Goal: Find specific page/section: Find specific page/section

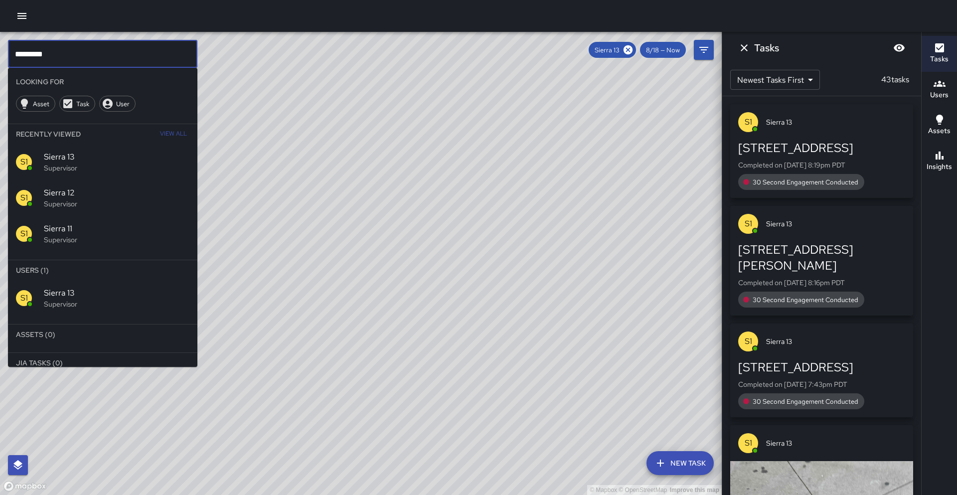
click at [95, 63] on input "*********" at bounding box center [102, 54] width 189 height 28
click at [626, 48] on icon at bounding box center [627, 49] width 9 height 9
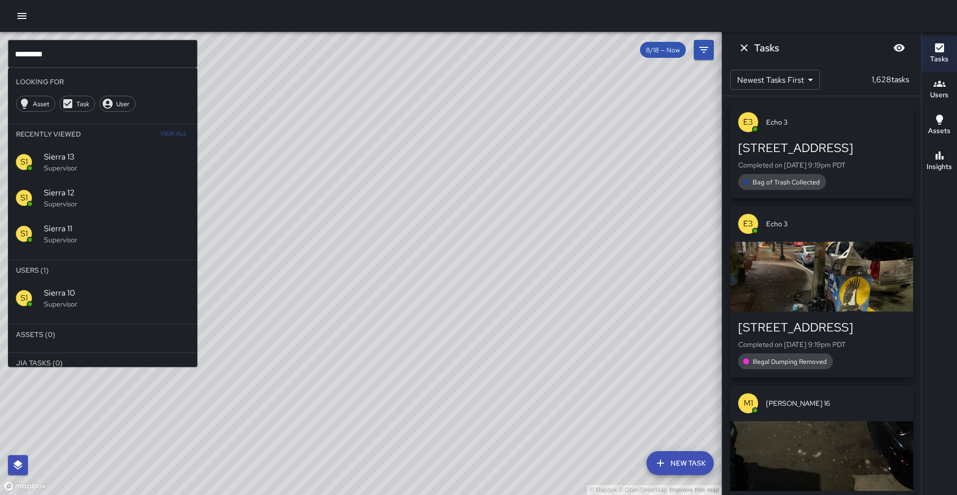
click at [84, 306] on p "Supervisor" at bounding box center [116, 304] width 145 height 10
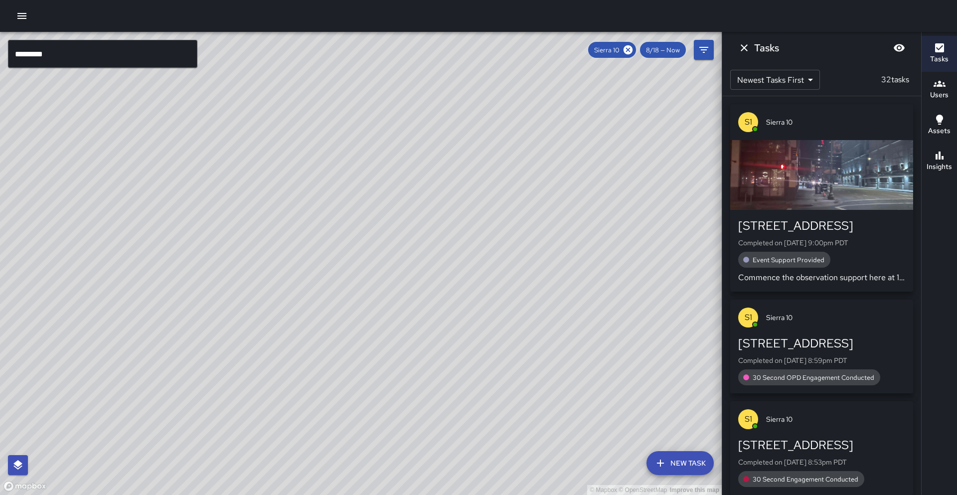
drag, startPoint x: 300, startPoint y: 235, endPoint x: 228, endPoint y: 321, distance: 112.5
click at [228, 321] on div "© Mapbox © OpenStreetMap Improve this map" at bounding box center [360, 263] width 721 height 463
drag, startPoint x: 297, startPoint y: 161, endPoint x: 276, endPoint y: 222, distance: 64.4
click at [276, 222] on div "© Mapbox © OpenStreetMap Improve this map" at bounding box center [360, 263] width 721 height 463
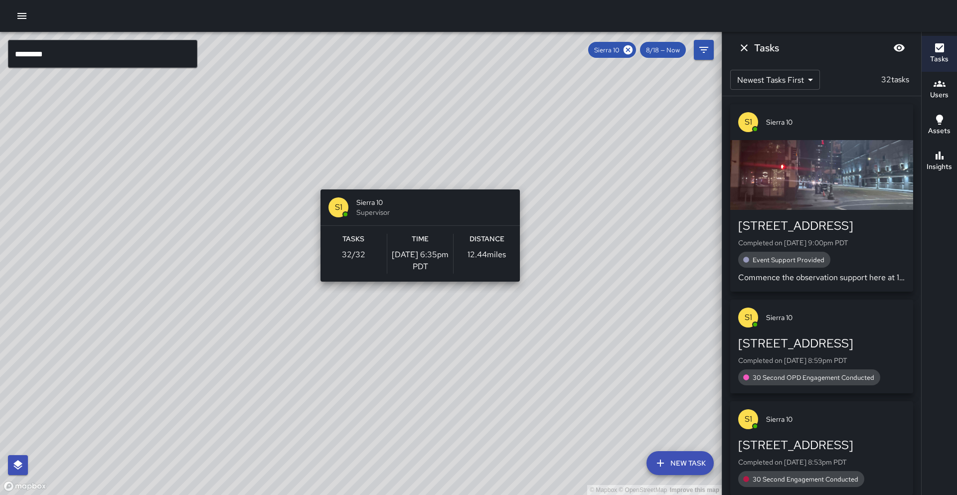
drag, startPoint x: 423, startPoint y: 200, endPoint x: 410, endPoint y: 178, distance: 25.3
click at [415, 182] on div "© Mapbox © OpenStreetMap Improve this map S1 Sierra 10 Supervisor Tasks 32 / 32…" at bounding box center [360, 263] width 721 height 463
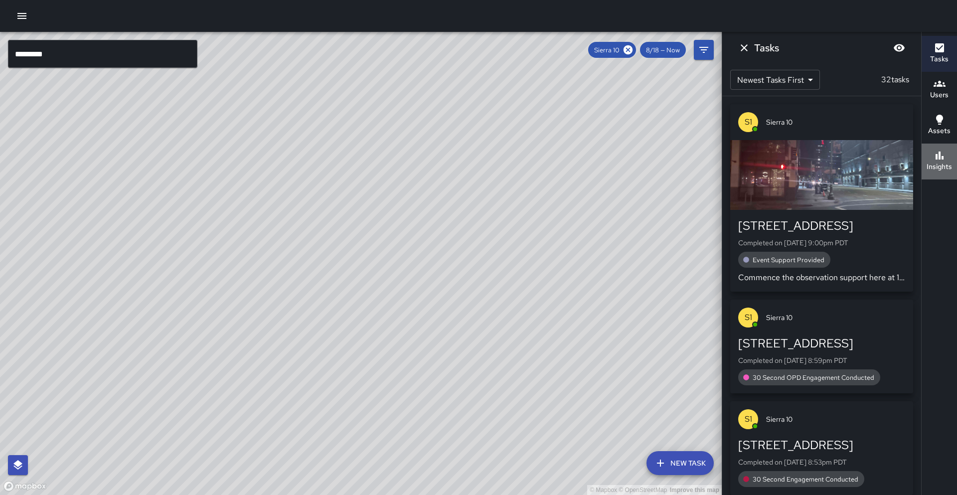
drag, startPoint x: 937, startPoint y: 152, endPoint x: 924, endPoint y: 151, distance: 13.0
click at [937, 152] on icon "button" at bounding box center [939, 155] width 12 height 12
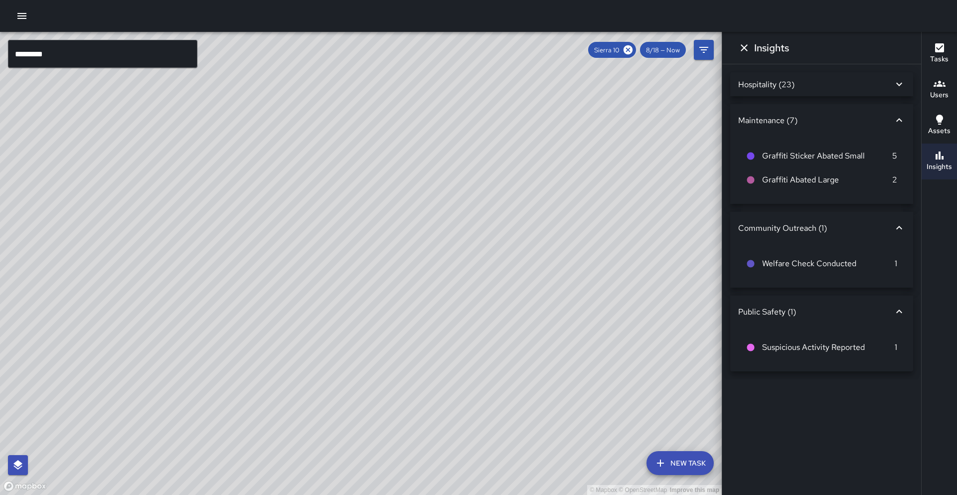
click at [907, 87] on div "Hospitality (23)" at bounding box center [821, 84] width 183 height 24
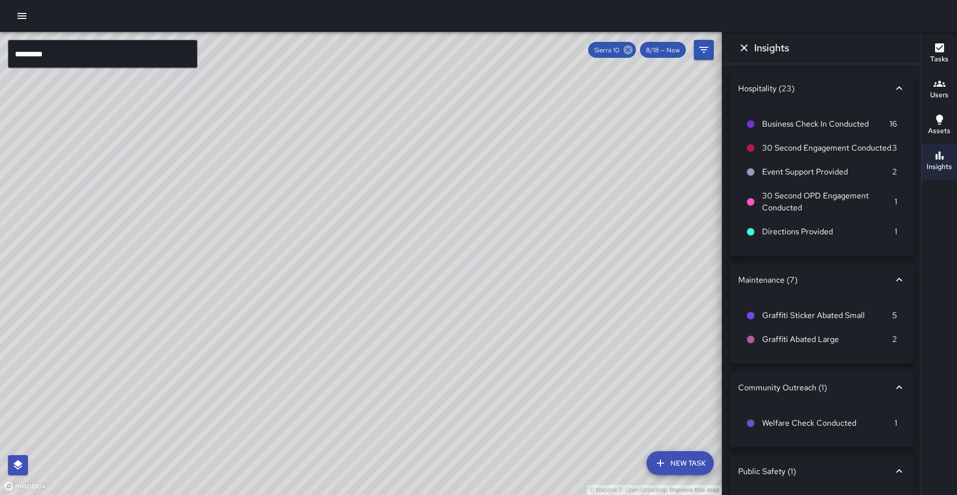
click at [627, 50] on icon at bounding box center [627, 49] width 11 height 11
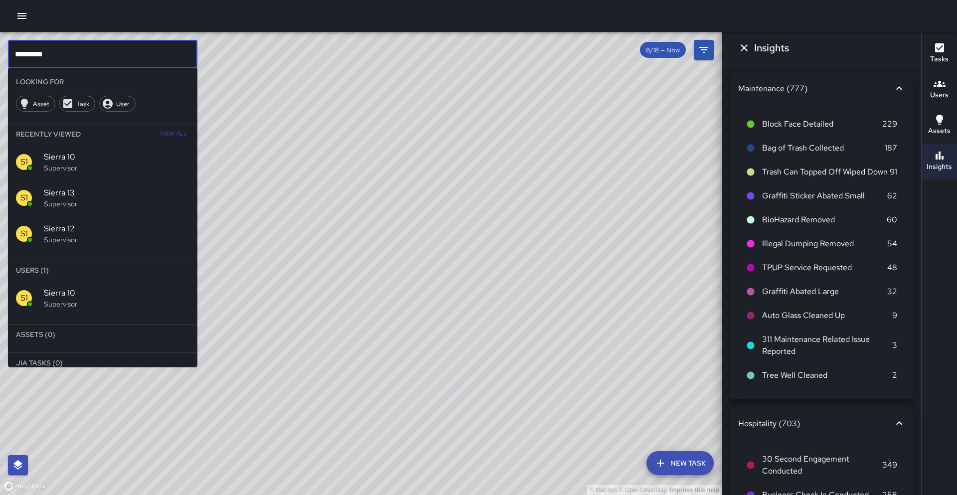
click at [131, 55] on input "*********" at bounding box center [102, 54] width 189 height 28
click at [104, 156] on span "Sierra 10" at bounding box center [116, 157] width 145 height 12
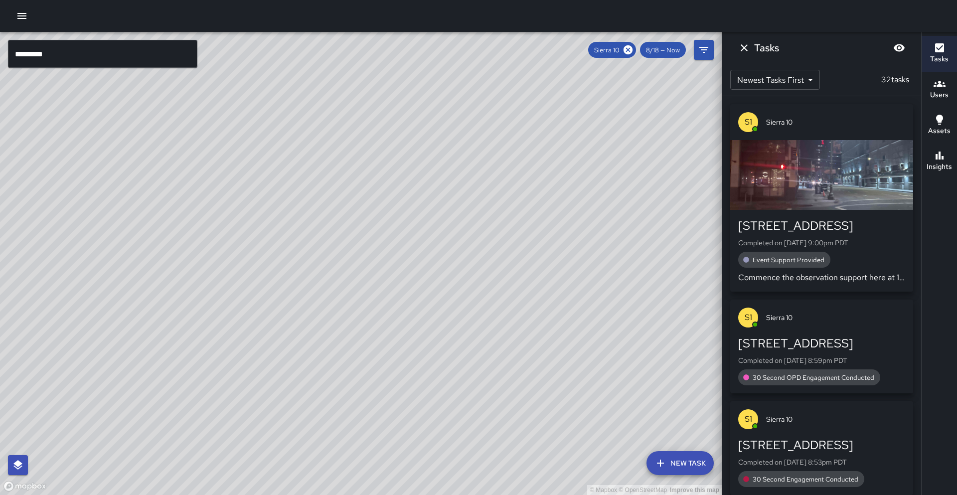
click at [94, 59] on input "*********" at bounding box center [102, 54] width 189 height 28
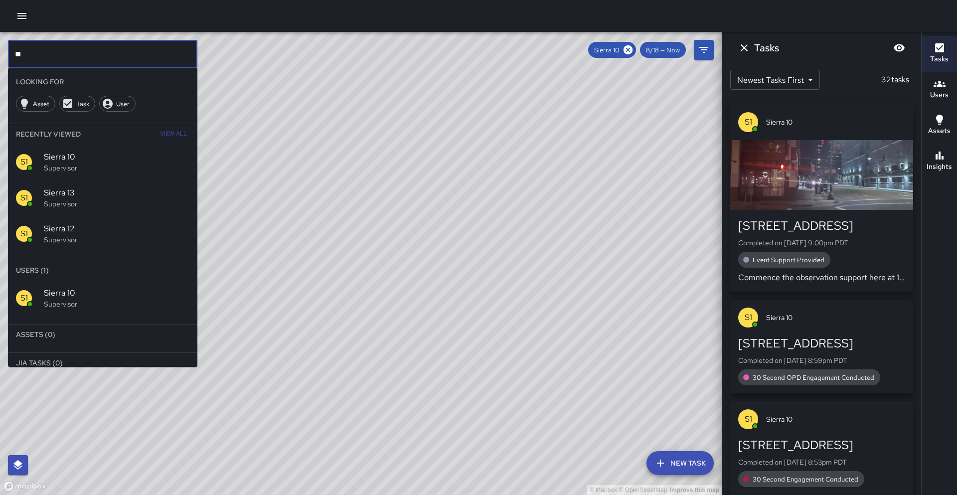
type input "*"
click at [628, 48] on icon at bounding box center [627, 49] width 9 height 9
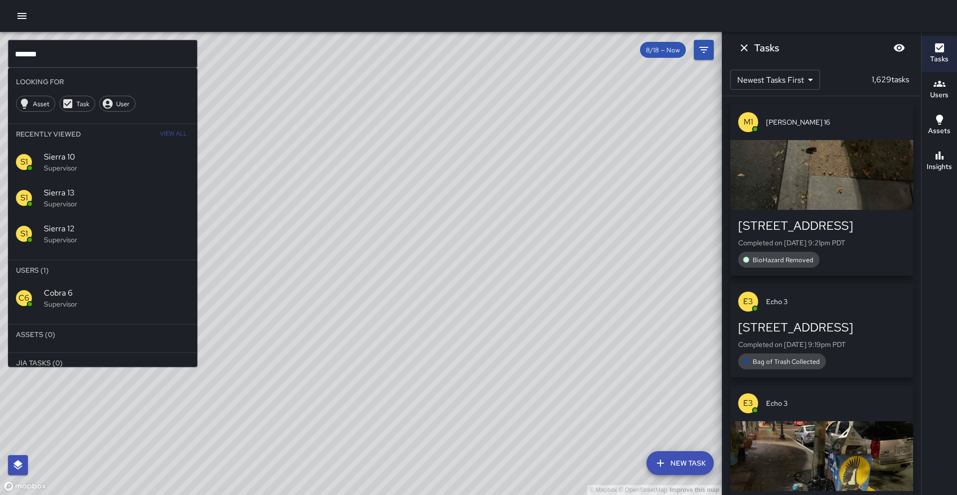
click at [95, 301] on p "Supervisor" at bounding box center [116, 304] width 145 height 10
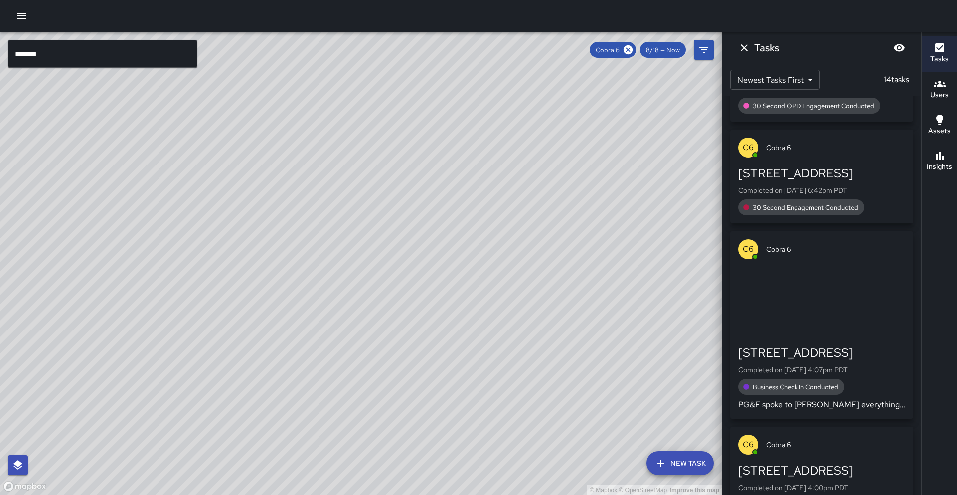
scroll to position [1313, 0]
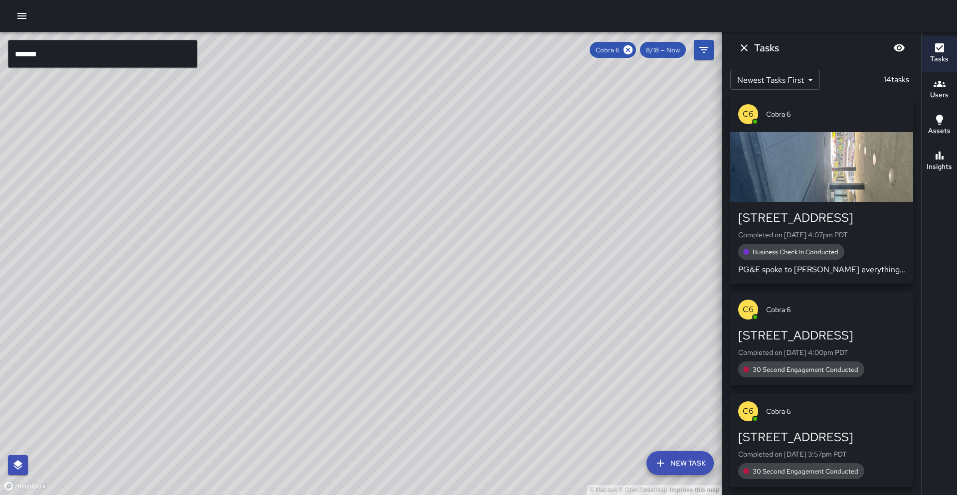
click at [952, 160] on button "Insights" at bounding box center [938, 161] width 35 height 36
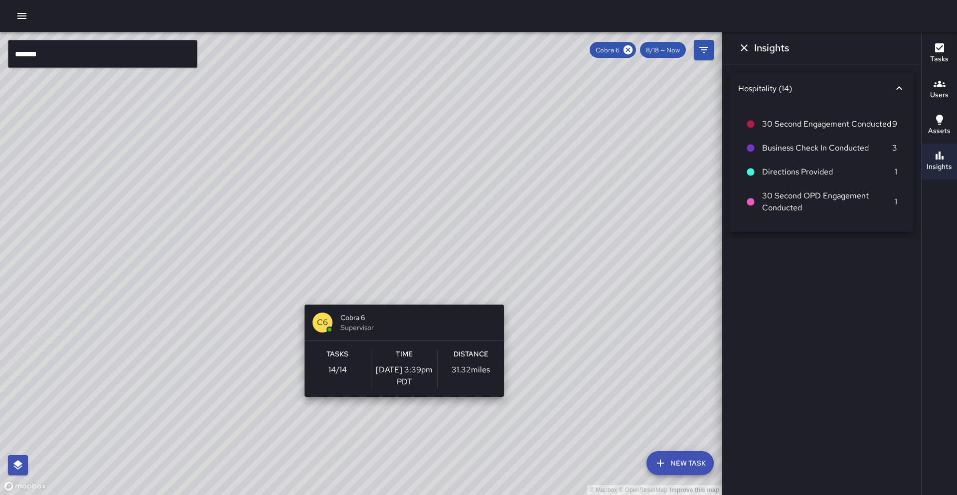
drag, startPoint x: 393, startPoint y: 308, endPoint x: 401, endPoint y: 298, distance: 13.2
click at [401, 298] on div "© Mapbox © OpenStreetMap Improve this map C6 Cobra 6 Supervisor Tasks 14 / 14 T…" at bounding box center [360, 263] width 721 height 463
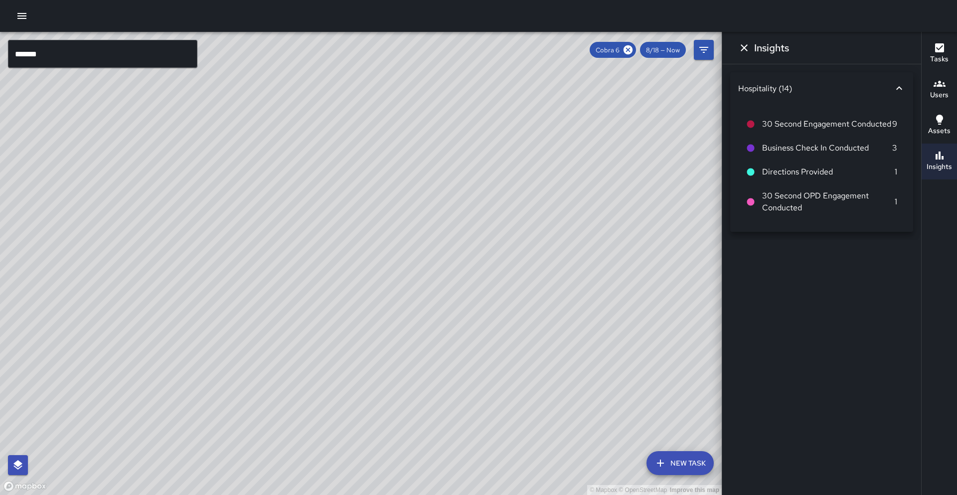
drag, startPoint x: 365, startPoint y: 333, endPoint x: 389, endPoint y: 290, distance: 48.8
click at [389, 290] on div "© Mapbox © OpenStreetMap Improve this map" at bounding box center [360, 263] width 721 height 463
drag, startPoint x: 206, startPoint y: 390, endPoint x: 152, endPoint y: 452, distance: 82.3
click at [152, 452] on div "© Mapbox © OpenStreetMap Improve this map" at bounding box center [360, 263] width 721 height 463
drag, startPoint x: 349, startPoint y: 219, endPoint x: 310, endPoint y: 331, distance: 119.3
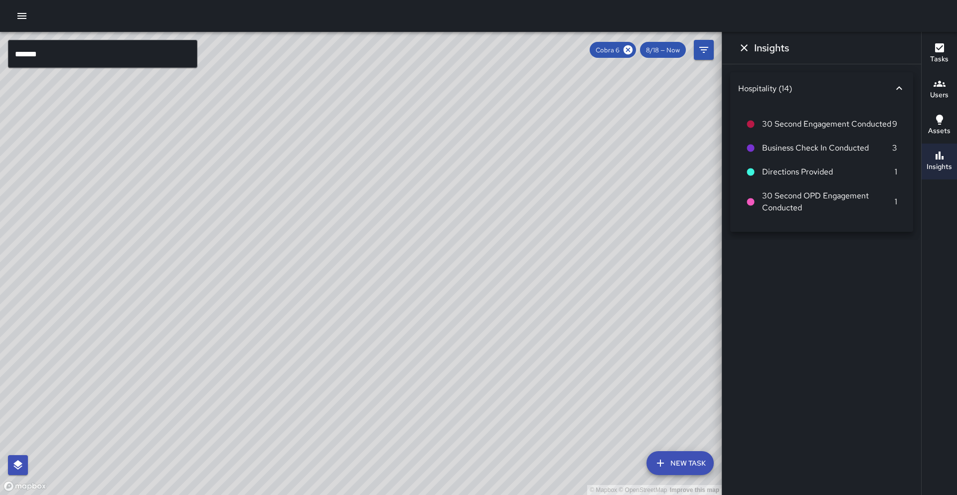
click at [310, 331] on div "© Mapbox © OpenStreetMap Improve this map" at bounding box center [360, 263] width 721 height 463
drag, startPoint x: 313, startPoint y: 331, endPoint x: 355, endPoint y: 266, distance: 77.7
click at [317, 293] on div "© Mapbox © OpenStreetMap Improve this map" at bounding box center [360, 263] width 721 height 463
click at [910, 87] on div "Hospitality (14)" at bounding box center [821, 88] width 183 height 32
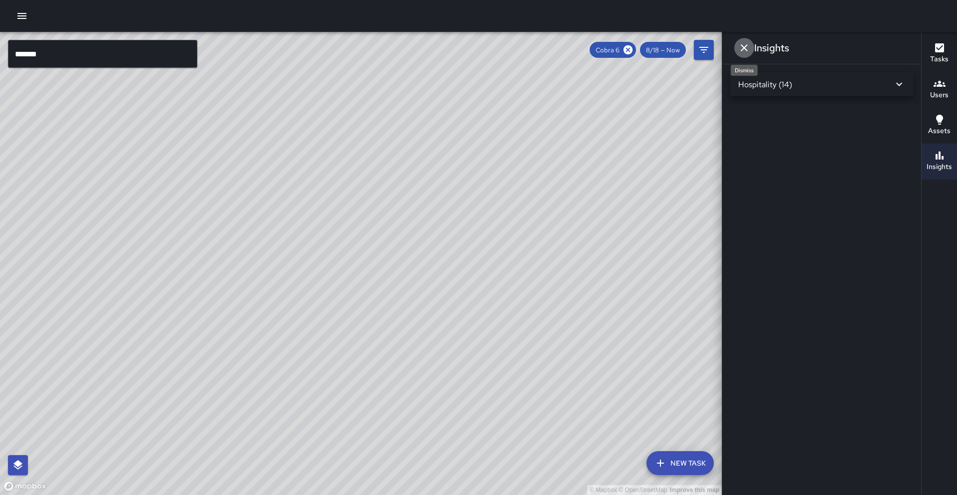
click at [749, 49] on icon "Dismiss" at bounding box center [744, 48] width 12 height 12
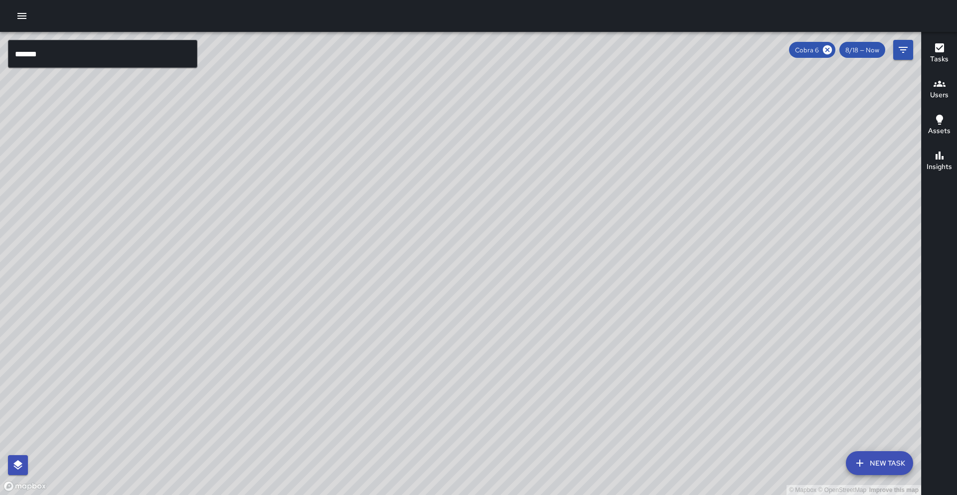
drag, startPoint x: 599, startPoint y: 205, endPoint x: 604, endPoint y: 138, distance: 66.9
click at [605, 138] on div "© Mapbox © OpenStreetMap Improve this map" at bounding box center [460, 263] width 921 height 463
click at [827, 50] on icon at bounding box center [826, 49] width 11 height 11
click at [91, 58] on input "*******" at bounding box center [102, 54] width 189 height 28
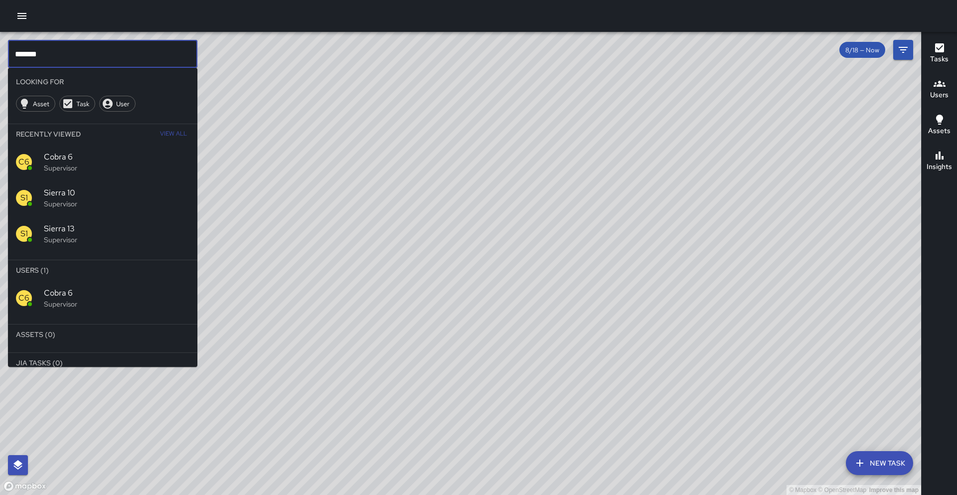
click at [91, 187] on span "Sierra 10" at bounding box center [116, 193] width 145 height 12
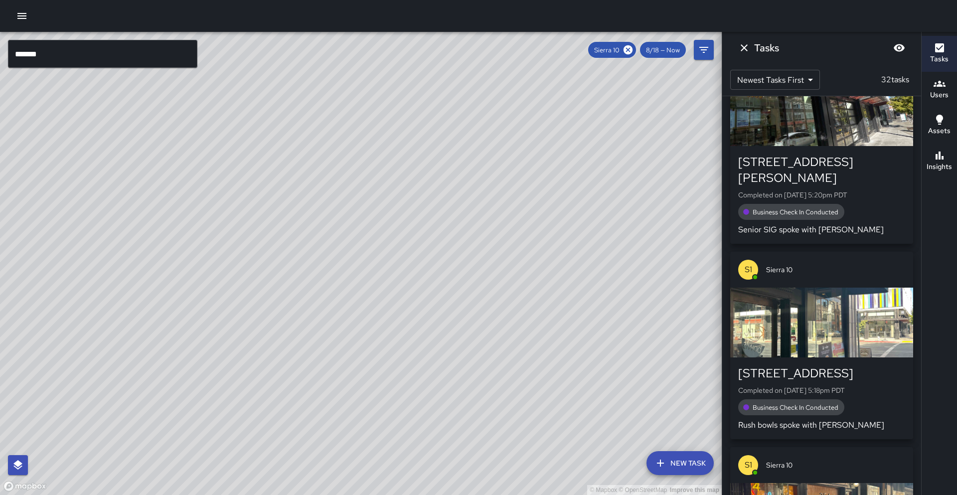
drag, startPoint x: 348, startPoint y: 246, endPoint x: 237, endPoint y: 231, distance: 111.6
click at [238, 210] on div "© Mapbox © OpenStreetMap Improve this map" at bounding box center [360, 263] width 721 height 463
drag, startPoint x: 289, startPoint y: 262, endPoint x: 265, endPoint y: 229, distance: 40.7
click at [265, 229] on div "© Mapbox © OpenStreetMap Improve this map" at bounding box center [360, 263] width 721 height 463
drag, startPoint x: 228, startPoint y: 311, endPoint x: 203, endPoint y: 354, distance: 49.8
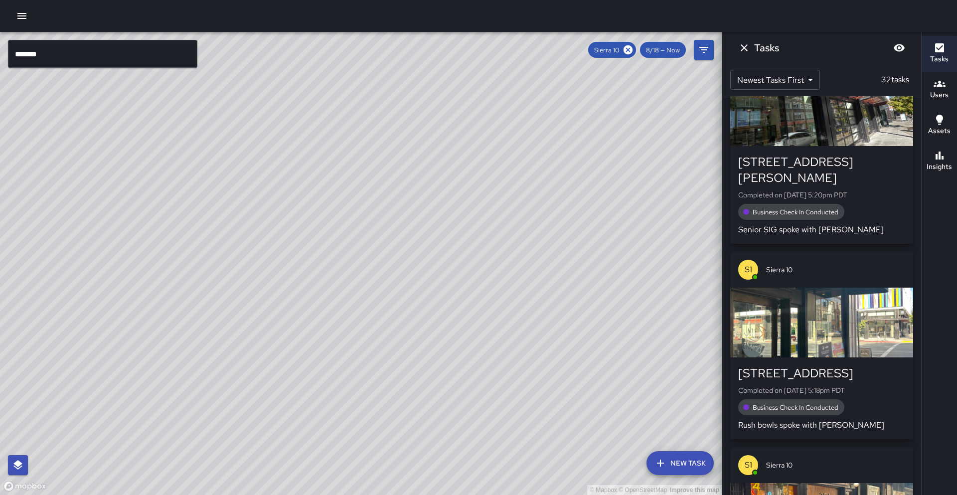
click at [203, 354] on div "© Mapbox © OpenStreetMap Improve this map" at bounding box center [360, 263] width 721 height 463
drag, startPoint x: 232, startPoint y: 293, endPoint x: 225, endPoint y: 336, distance: 42.9
click at [225, 336] on div "© Mapbox © OpenStreetMap Improve this map" at bounding box center [360, 263] width 721 height 463
drag, startPoint x: 212, startPoint y: 291, endPoint x: 244, endPoint y: 295, distance: 32.1
click at [244, 295] on div "© Mapbox © OpenStreetMap Improve this map" at bounding box center [360, 263] width 721 height 463
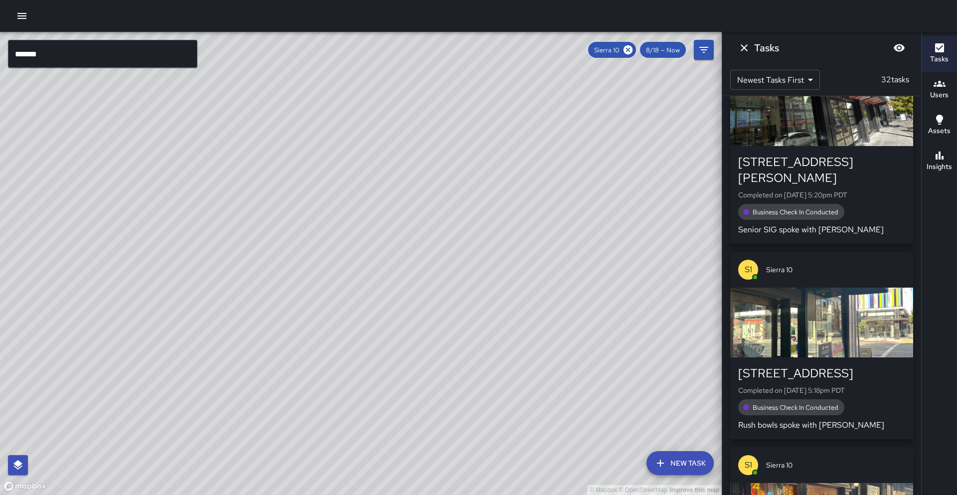
drag, startPoint x: 128, startPoint y: 385, endPoint x: 253, endPoint y: 285, distance: 160.3
click at [253, 285] on div "© Mapbox © OpenStreetMap Improve this map" at bounding box center [360, 263] width 721 height 463
drag, startPoint x: 232, startPoint y: 299, endPoint x: 249, endPoint y: 298, distance: 17.0
click at [249, 298] on div "© Mapbox © OpenStreetMap Improve this map" at bounding box center [360, 263] width 721 height 463
drag, startPoint x: 288, startPoint y: 216, endPoint x: 194, endPoint y: 286, distance: 116.8
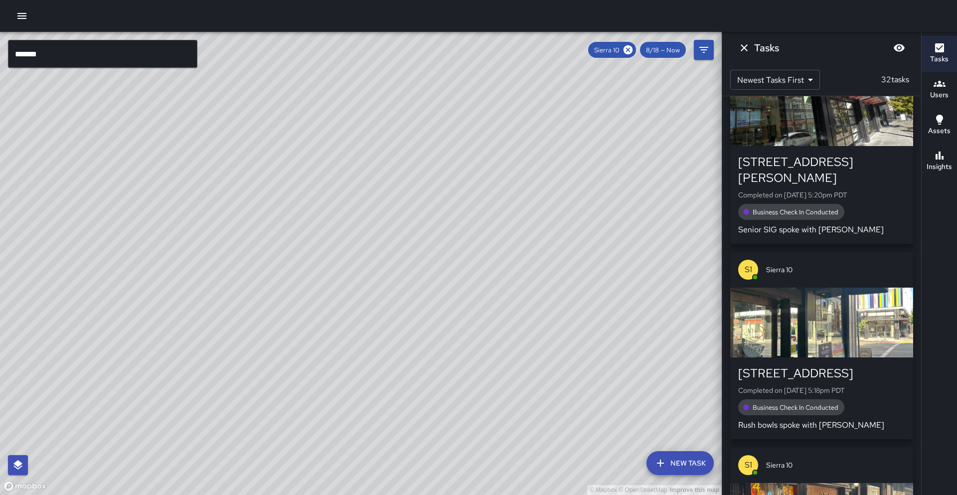
click at [194, 286] on div "© Mapbox © OpenStreetMap Improve this map" at bounding box center [360, 263] width 721 height 463
drag, startPoint x: 313, startPoint y: 286, endPoint x: 281, endPoint y: 249, distance: 49.5
click at [281, 249] on div "© Mapbox © OpenStreetMap Improve this map" at bounding box center [360, 263] width 721 height 463
drag, startPoint x: 249, startPoint y: 337, endPoint x: 211, endPoint y: 295, distance: 56.1
click at [211, 295] on div "© Mapbox © OpenStreetMap Improve this map" at bounding box center [360, 263] width 721 height 463
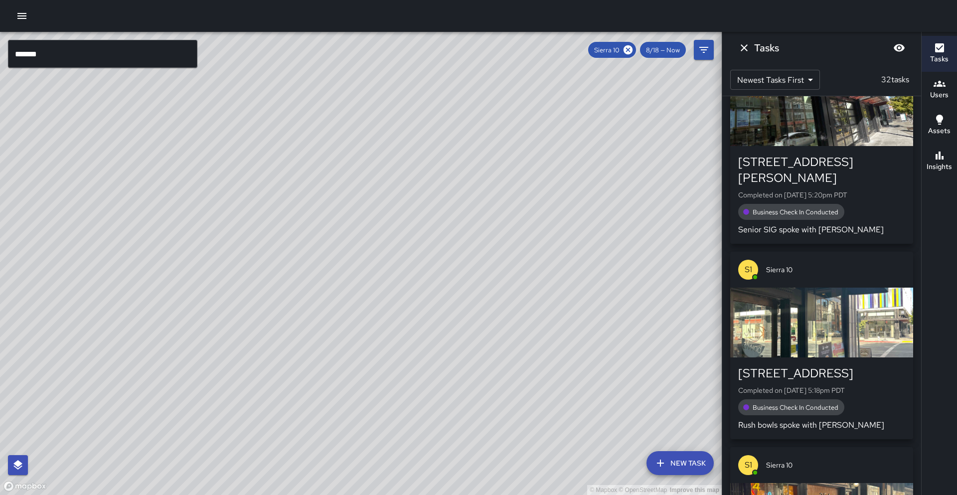
drag, startPoint x: 210, startPoint y: 340, endPoint x: 317, endPoint y: 258, distance: 134.6
click at [317, 258] on div "© Mapbox © OpenStreetMap Improve this map" at bounding box center [360, 263] width 721 height 463
drag, startPoint x: 362, startPoint y: 220, endPoint x: 307, endPoint y: 297, distance: 95.4
click at [307, 297] on div "© Mapbox © OpenStreetMap Improve this map" at bounding box center [360, 263] width 721 height 463
drag, startPoint x: 283, startPoint y: 284, endPoint x: 297, endPoint y: 306, distance: 25.6
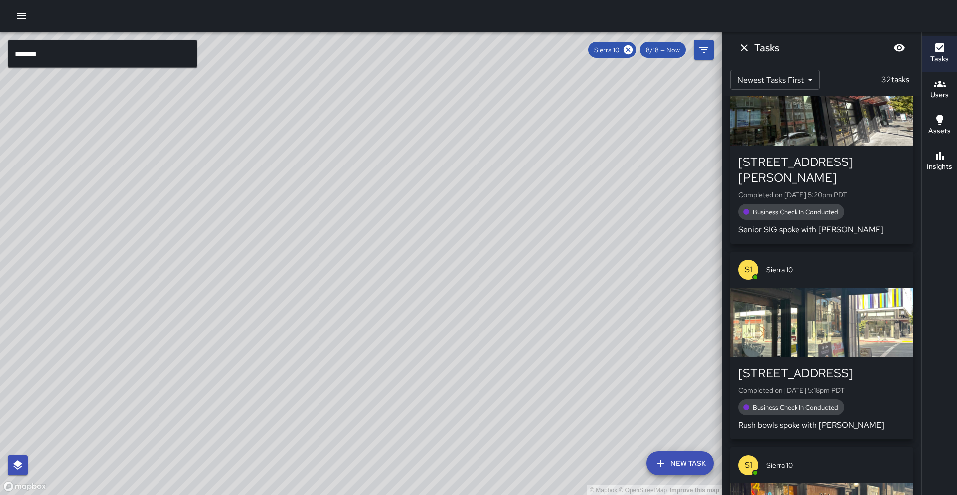
click at [297, 306] on div "© Mapbox © OpenStreetMap Improve this map" at bounding box center [360, 263] width 721 height 463
drag, startPoint x: 285, startPoint y: 334, endPoint x: 366, endPoint y: 227, distance: 133.8
click at [365, 223] on div "© Mapbox © OpenStreetMap Improve this map" at bounding box center [360, 263] width 721 height 463
drag, startPoint x: 296, startPoint y: 195, endPoint x: 337, endPoint y: 236, distance: 57.8
click at [326, 188] on div "© Mapbox © OpenStreetMap Improve this map" at bounding box center [360, 263] width 721 height 463
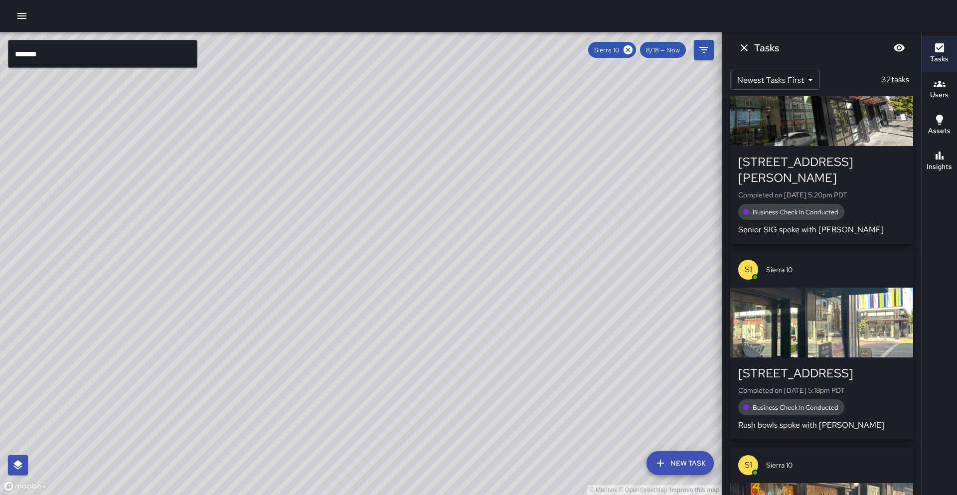
drag, startPoint x: 388, startPoint y: 210, endPoint x: 237, endPoint y: 308, distance: 179.8
click at [237, 308] on div "© Mapbox © OpenStreetMap Improve this map" at bounding box center [360, 263] width 721 height 463
drag, startPoint x: 314, startPoint y: 164, endPoint x: 266, endPoint y: 237, distance: 88.0
click at [266, 237] on div "© Mapbox © OpenStreetMap Improve this map" at bounding box center [360, 263] width 721 height 463
drag, startPoint x: 314, startPoint y: 201, endPoint x: 436, endPoint y: 300, distance: 157.2
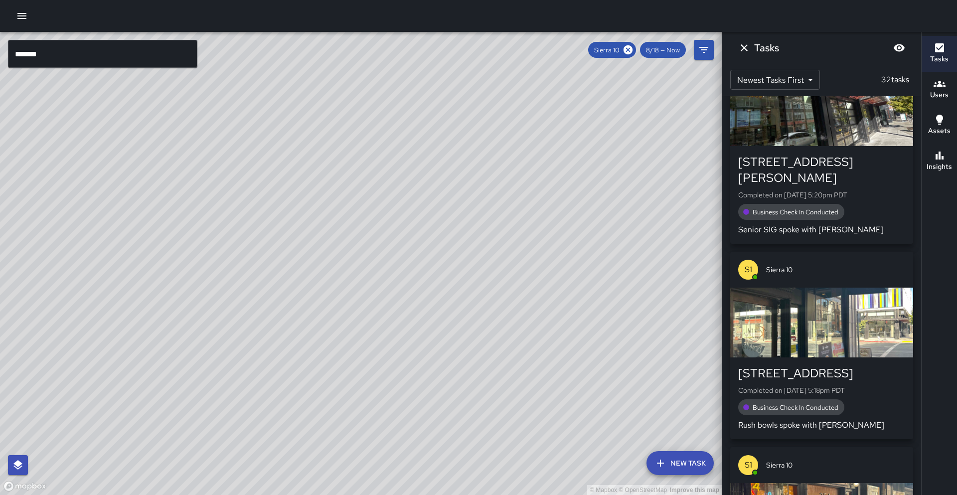
click at [440, 301] on div "© Mapbox © OpenStreetMap Improve this map" at bounding box center [360, 263] width 721 height 463
drag, startPoint x: 249, startPoint y: 177, endPoint x: 395, endPoint y: 271, distance: 173.0
click at [395, 271] on div "© Mapbox © OpenStreetMap Improve this map" at bounding box center [360, 263] width 721 height 463
drag, startPoint x: 321, startPoint y: 175, endPoint x: 198, endPoint y: 332, distance: 199.4
click at [194, 334] on div "© Mapbox © OpenStreetMap Improve this map" at bounding box center [360, 263] width 721 height 463
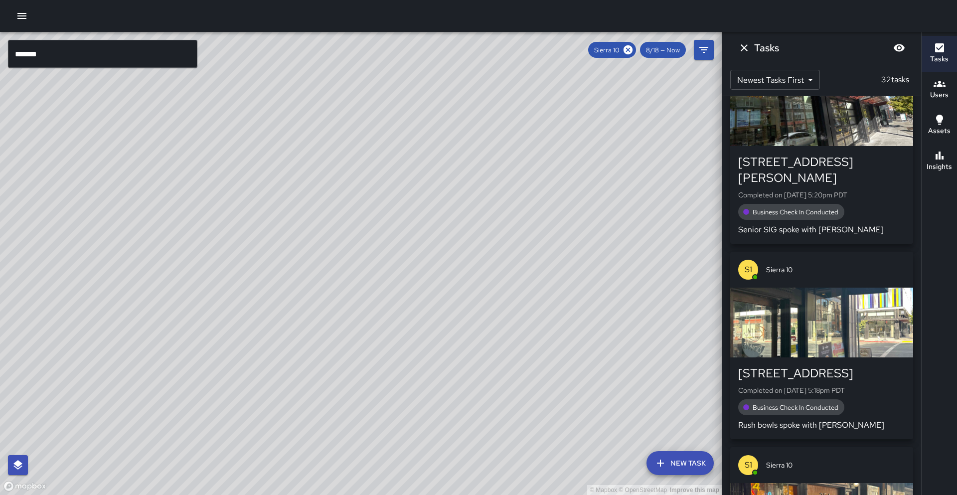
drag, startPoint x: 352, startPoint y: 243, endPoint x: 307, endPoint y: 200, distance: 62.0
click at [307, 200] on div "© Mapbox © OpenStreetMap Improve this map" at bounding box center [360, 263] width 721 height 463
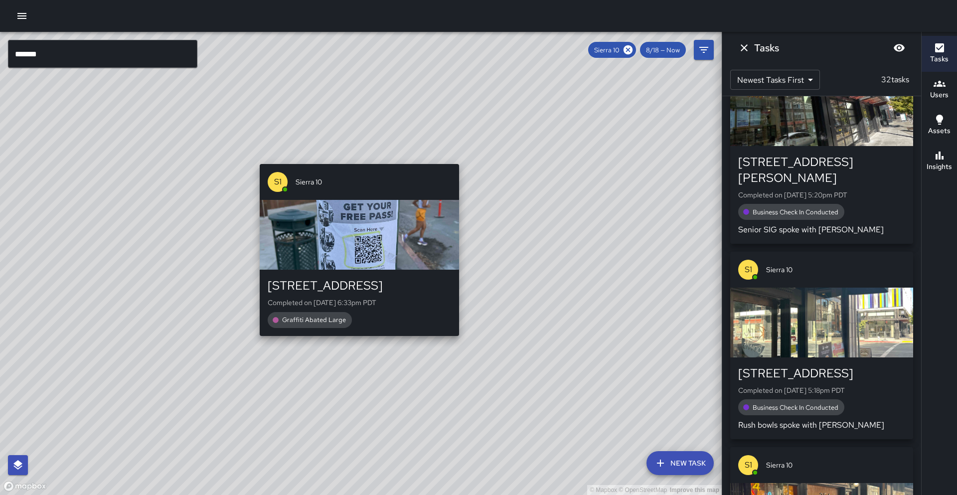
click at [356, 158] on div "© Mapbox © OpenStreetMap Improve this map S1 Sierra [GEOGRAPHIC_DATA][STREET_AD…" at bounding box center [360, 263] width 721 height 463
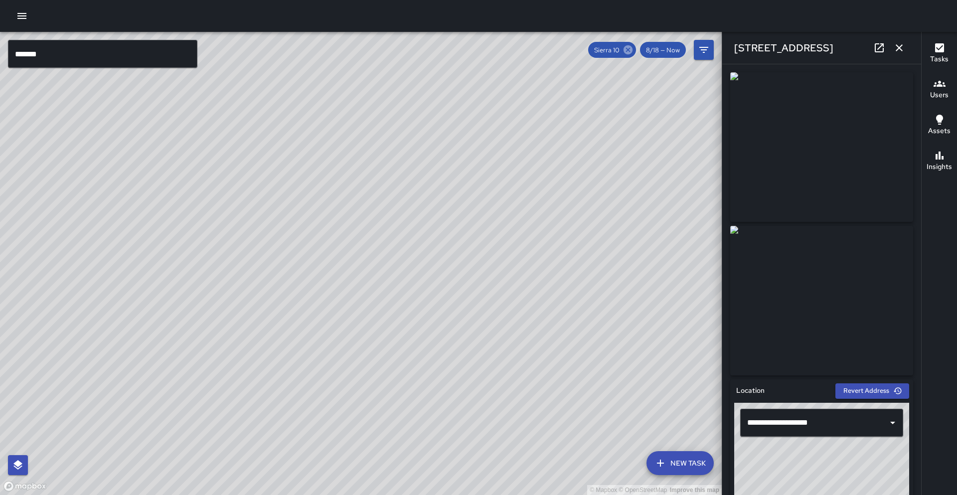
click at [626, 49] on icon at bounding box center [627, 49] width 9 height 9
drag, startPoint x: 325, startPoint y: 193, endPoint x: 307, endPoint y: 246, distance: 55.8
click at [307, 246] on div "© Mapbox © OpenStreetMap Improve this map" at bounding box center [360, 263] width 721 height 463
drag, startPoint x: 384, startPoint y: 133, endPoint x: 325, endPoint y: 203, distance: 91.5
click at [331, 199] on div "© Mapbox © OpenStreetMap Improve this map" at bounding box center [360, 263] width 721 height 463
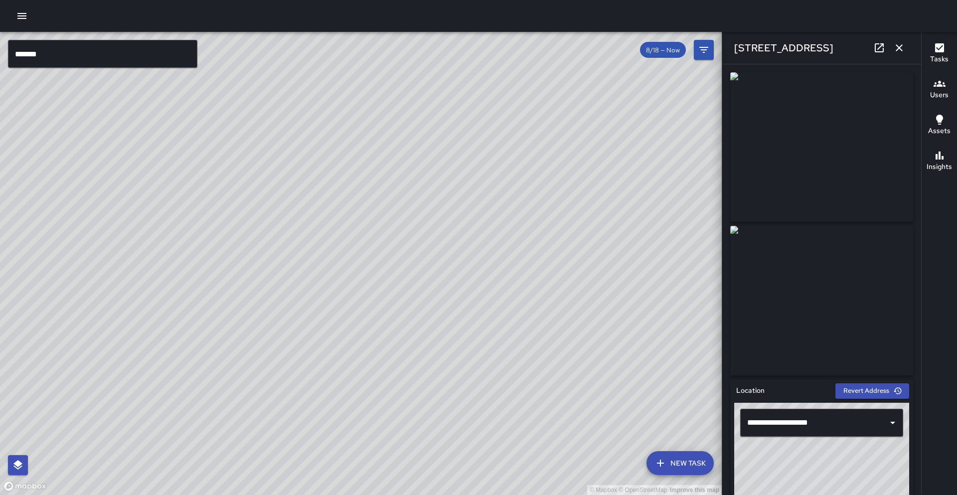
drag, startPoint x: 332, startPoint y: 192, endPoint x: 279, endPoint y: 240, distance: 70.9
click at [279, 240] on div "© Mapbox © OpenStreetMap Improve this map" at bounding box center [360, 263] width 721 height 463
drag, startPoint x: 274, startPoint y: 260, endPoint x: 363, endPoint y: 206, distance: 103.7
click at [373, 202] on div "© Mapbox © OpenStreetMap Improve this map" at bounding box center [360, 263] width 721 height 463
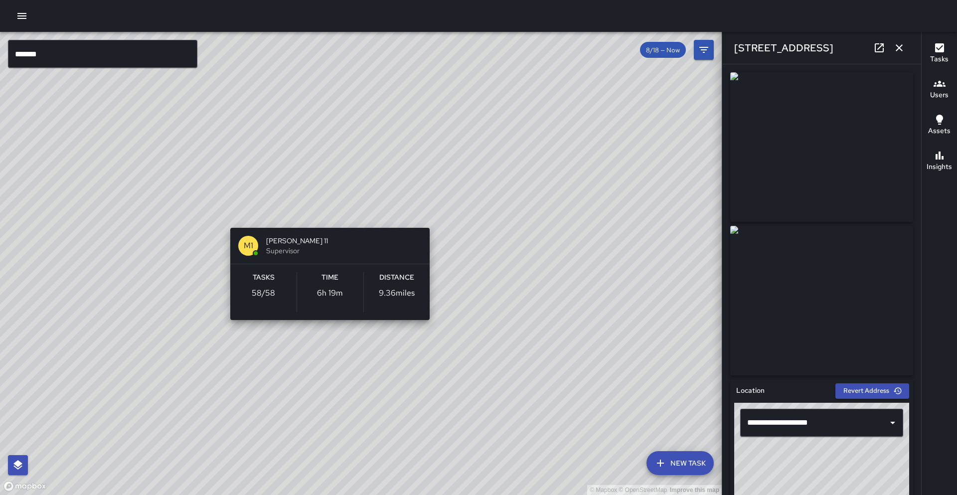
click at [319, 214] on div "© Mapbox © OpenStreetMap Improve this map M1 [PERSON_NAME] 11 Supervisor Tasks …" at bounding box center [360, 263] width 721 height 463
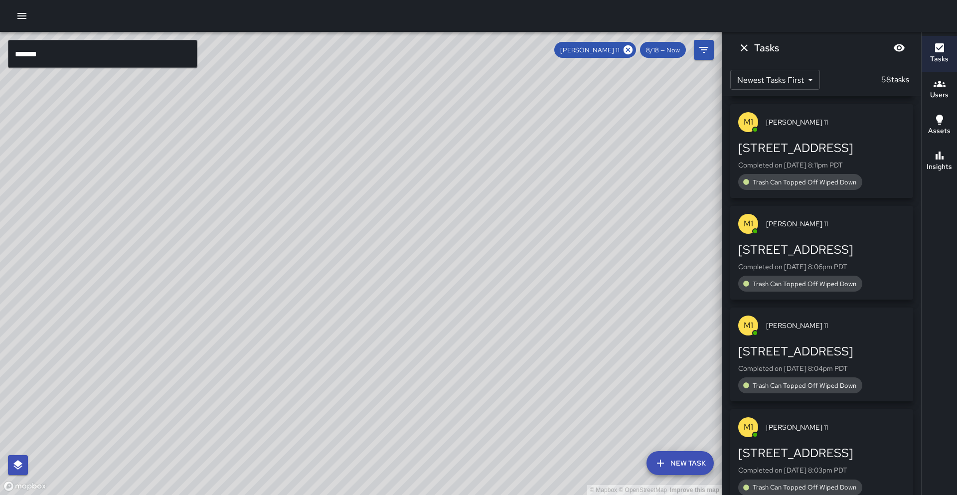
click at [940, 153] on icon "button" at bounding box center [939, 155] width 12 height 12
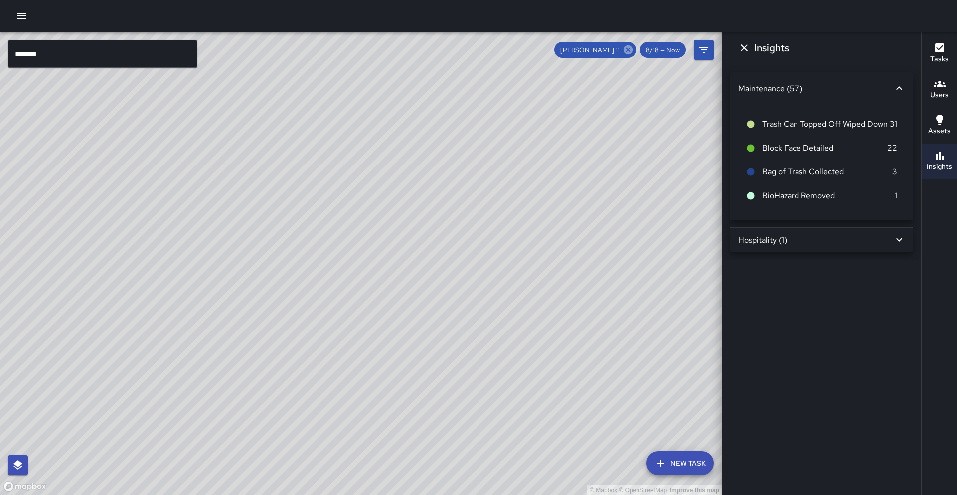
click at [625, 49] on icon at bounding box center [627, 49] width 9 height 9
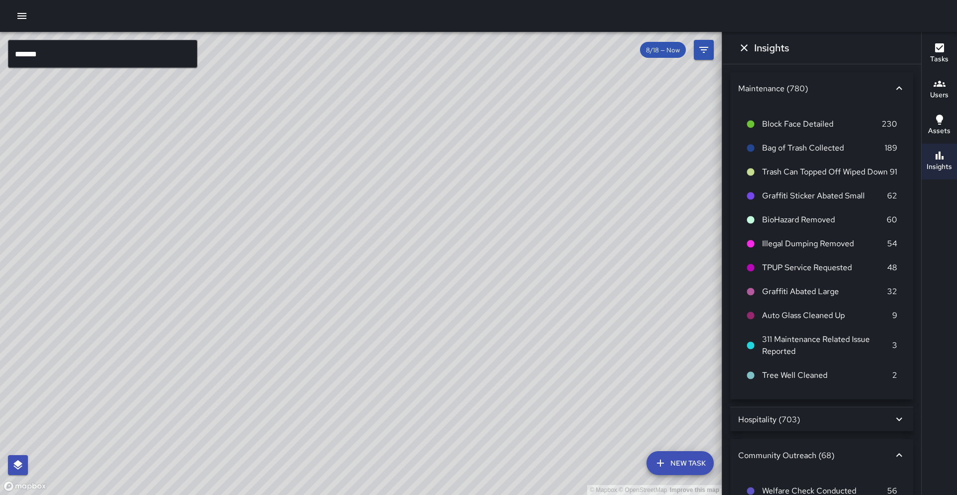
drag, startPoint x: 467, startPoint y: 165, endPoint x: 539, endPoint y: 93, distance: 101.5
click at [539, 93] on div "© Mapbox © OpenStreetMap Improve this map" at bounding box center [360, 263] width 721 height 463
drag, startPoint x: 408, startPoint y: 272, endPoint x: 455, endPoint y: 220, distance: 70.2
click at [455, 220] on div "© Mapbox © OpenStreetMap Improve this map" at bounding box center [360, 263] width 721 height 463
drag, startPoint x: 241, startPoint y: 312, endPoint x: 291, endPoint y: 294, distance: 53.9
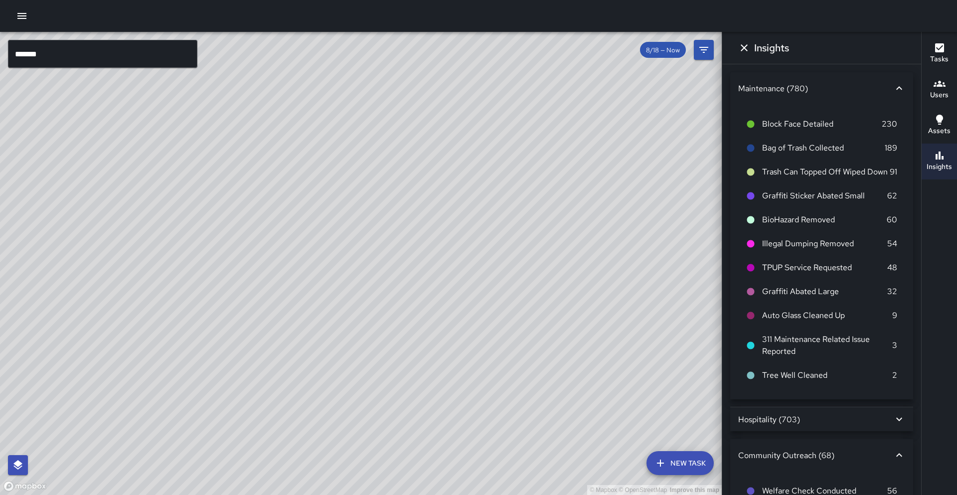
click at [291, 294] on div "© Mapbox © OpenStreetMap Improve this map" at bounding box center [360, 263] width 721 height 463
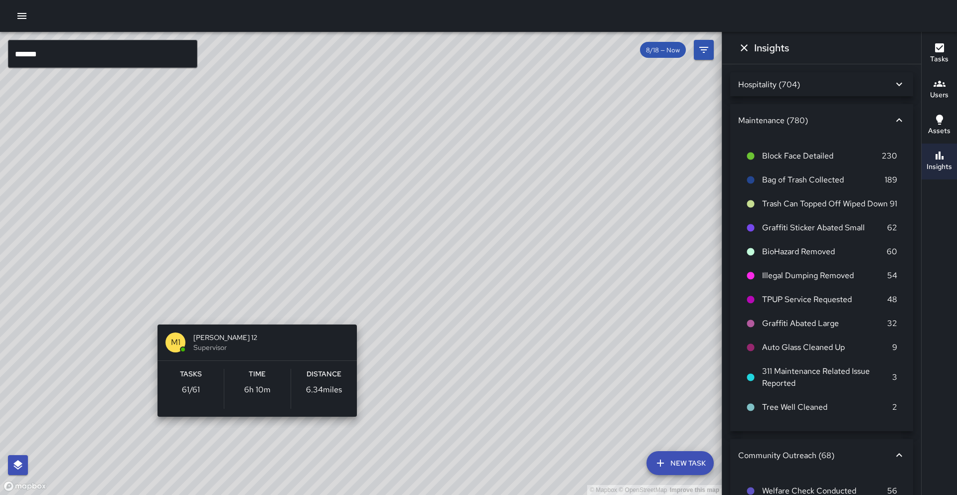
click at [248, 312] on div "© Mapbox © OpenStreetMap Improve this map M1 [PERSON_NAME] 12 Supervisor Tasks …" at bounding box center [360, 263] width 721 height 463
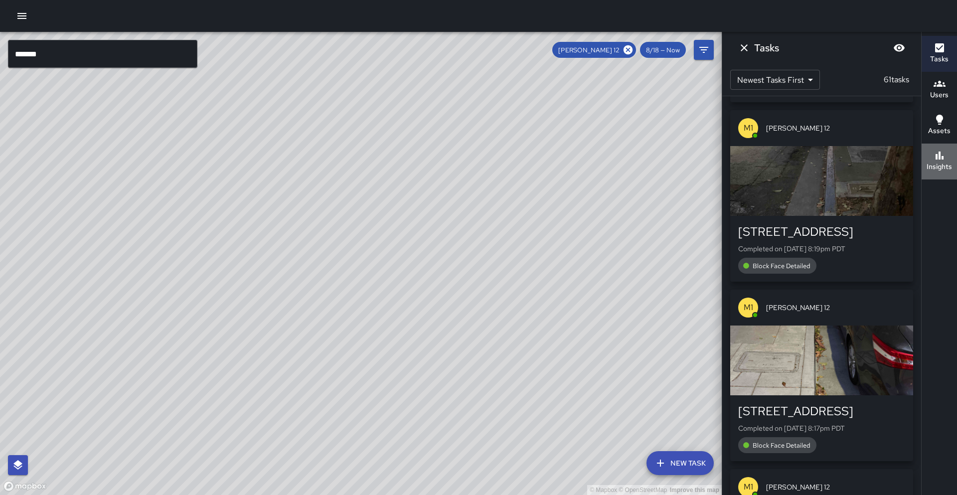
click at [930, 163] on h6 "Insights" at bounding box center [938, 166] width 25 height 11
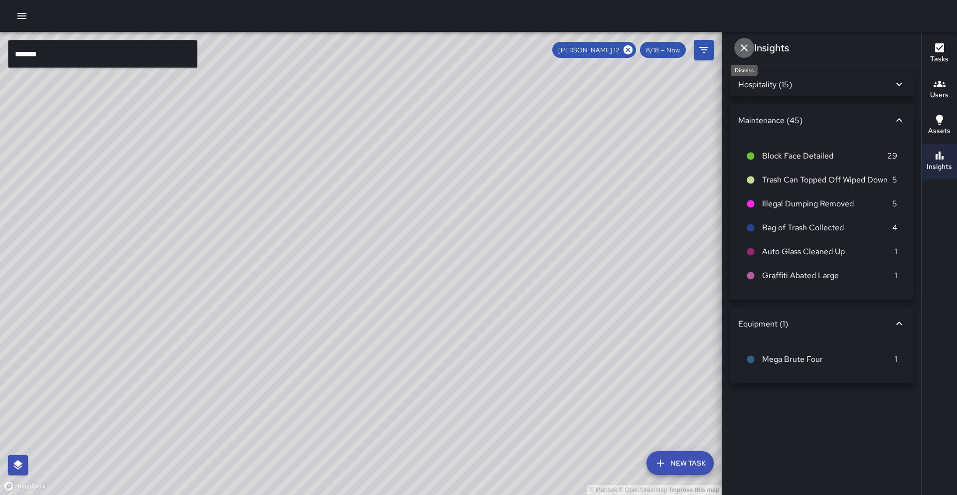
click at [753, 48] on button "Dismiss" at bounding box center [744, 48] width 20 height 20
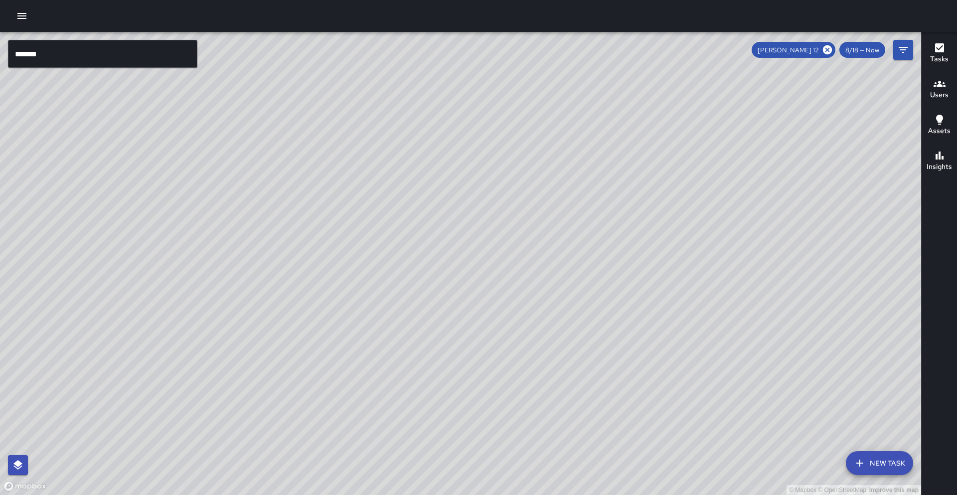
drag, startPoint x: 630, startPoint y: 160, endPoint x: 601, endPoint y: 143, distance: 33.7
click at [603, 144] on div "© Mapbox © OpenStreetMap Improve this map" at bounding box center [460, 263] width 921 height 463
drag, startPoint x: 621, startPoint y: 125, endPoint x: 571, endPoint y: 149, distance: 55.7
click at [571, 149] on div "© Mapbox © OpenStreetMap Improve this map" at bounding box center [460, 263] width 921 height 463
click at [829, 51] on icon at bounding box center [826, 49] width 11 height 11
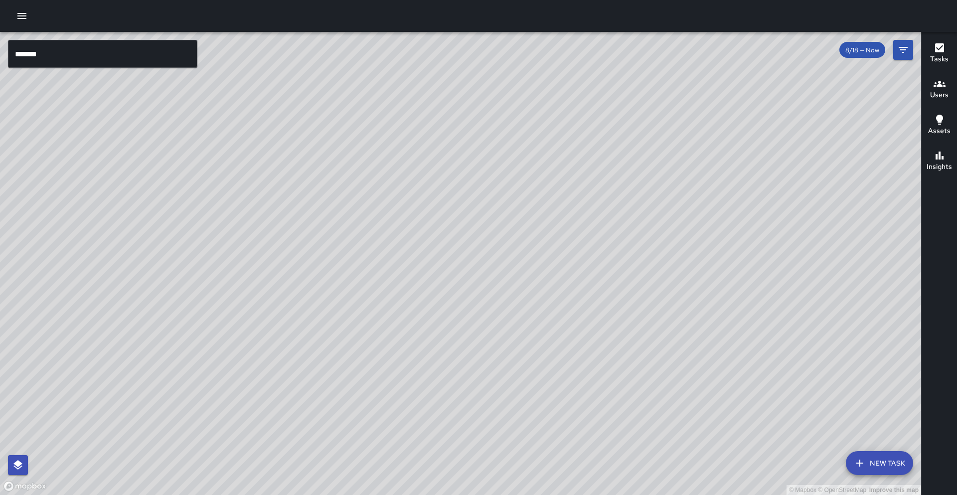
click at [91, 67] on div "******* ​" at bounding box center [102, 54] width 189 height 28
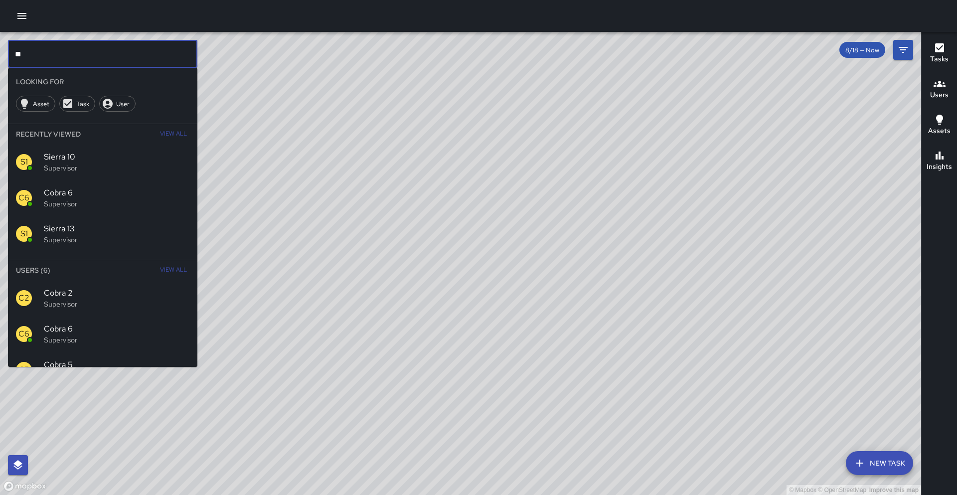
type input "*"
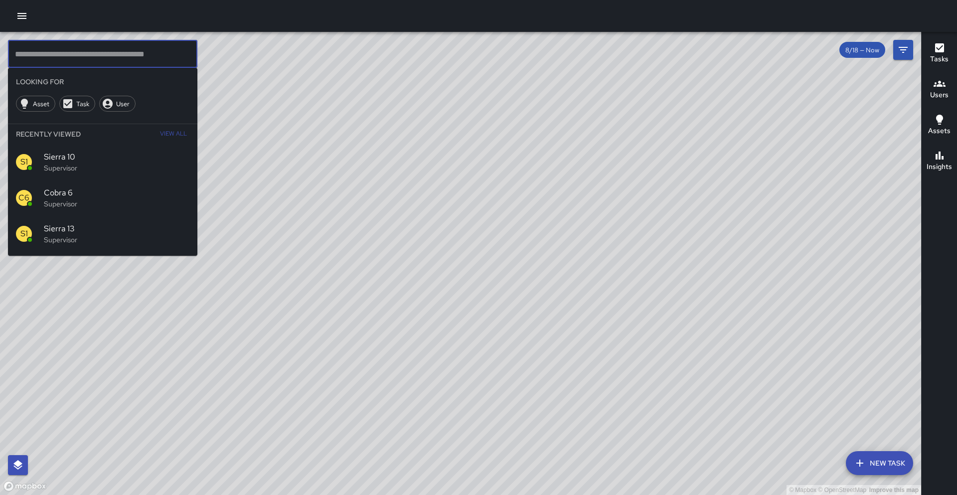
click at [122, 227] on span "Sierra 13" at bounding box center [116, 229] width 145 height 12
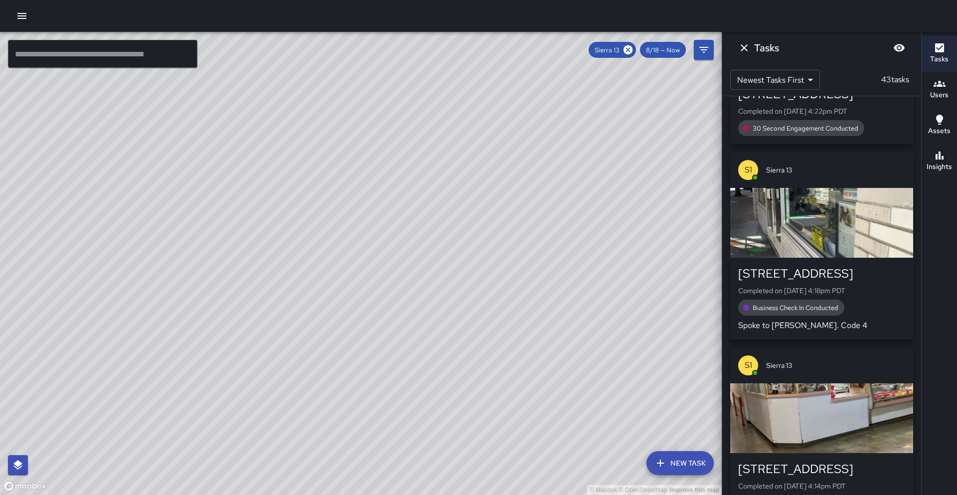
drag, startPoint x: 340, startPoint y: 189, endPoint x: 390, endPoint y: 128, distance: 79.7
click at [390, 128] on div "© Mapbox © OpenStreetMap Improve this map" at bounding box center [360, 263] width 721 height 463
drag, startPoint x: 345, startPoint y: 269, endPoint x: 395, endPoint y: 162, distance: 117.0
click at [395, 162] on div "© Mapbox © OpenStreetMap Improve this map" at bounding box center [360, 263] width 721 height 463
drag, startPoint x: 334, startPoint y: 188, endPoint x: 357, endPoint y: 157, distance: 38.5
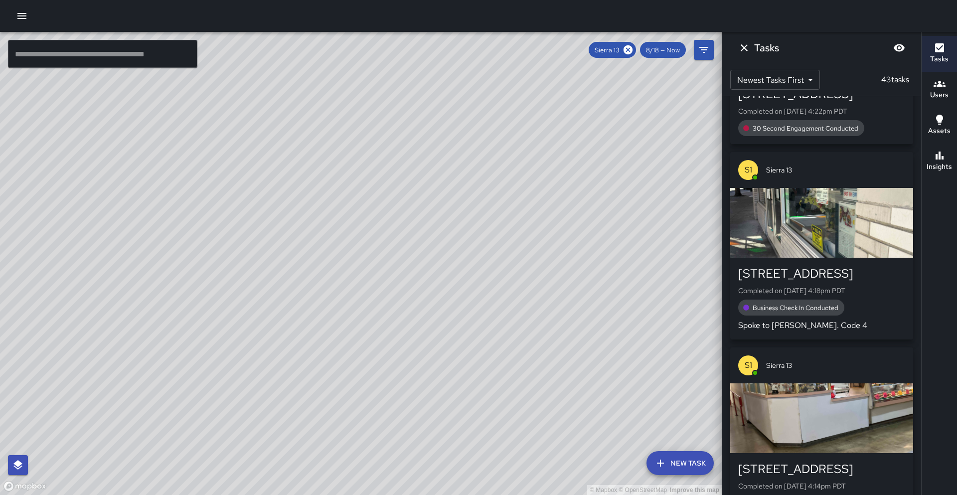
click at [357, 157] on div "© Mapbox © OpenStreetMap Improve this map" at bounding box center [360, 263] width 721 height 463
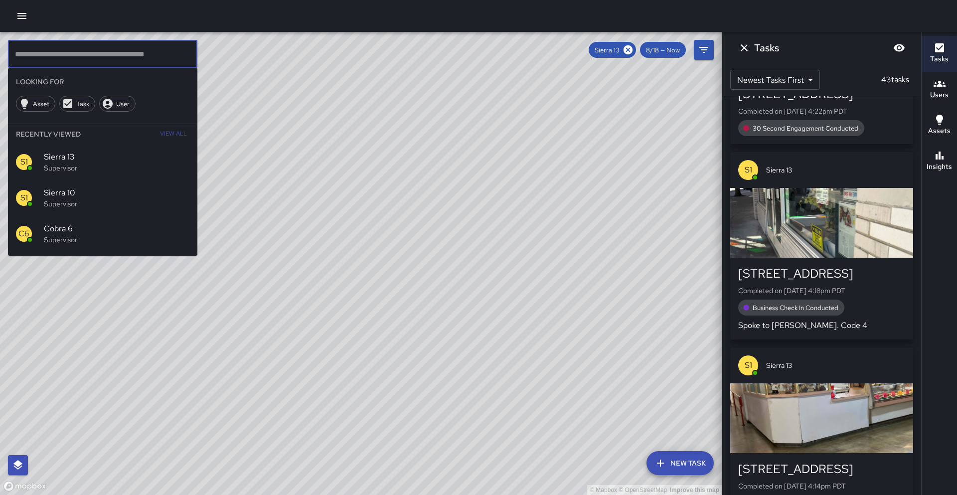
click at [141, 61] on input "text" at bounding box center [102, 54] width 189 height 28
click at [434, 119] on div "© Mapbox © OpenStreetMap Improve this map" at bounding box center [360, 263] width 721 height 463
